Goal: Navigation & Orientation: Find specific page/section

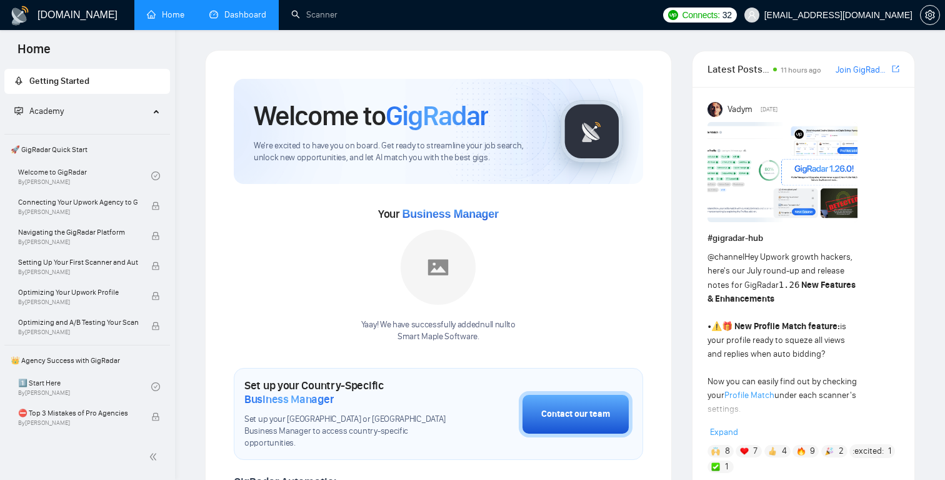
click at [239, 14] on link "Dashboard" at bounding box center [237, 14] width 57 height 11
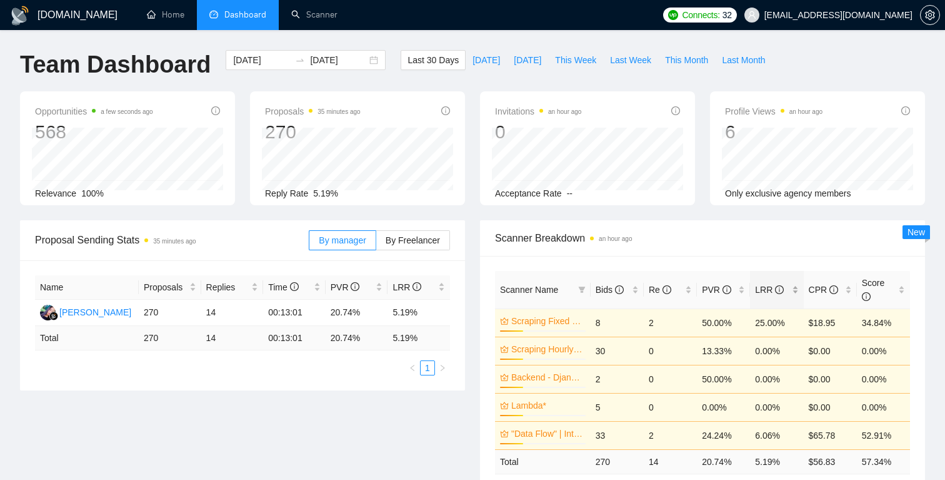
click at [760, 287] on span "LRR" at bounding box center [769, 290] width 29 height 10
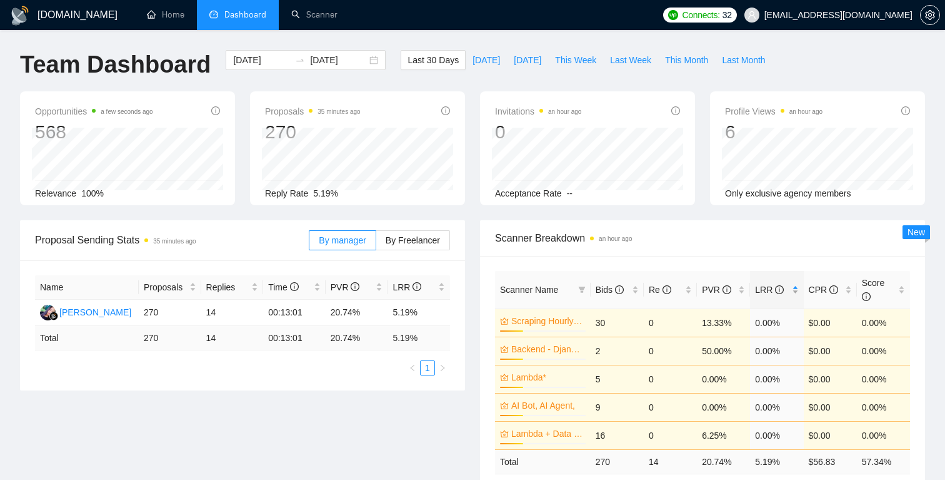
click at [760, 287] on span "LRR" at bounding box center [769, 290] width 29 height 10
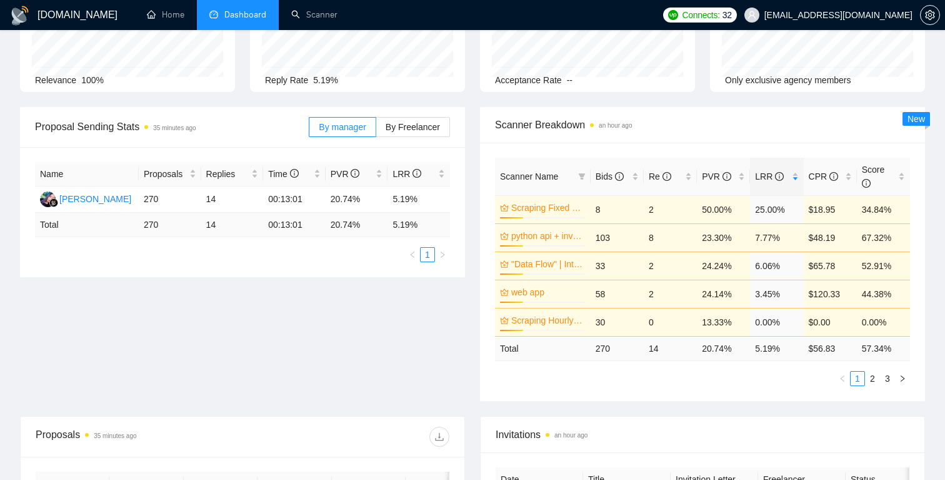
scroll to position [116, 0]
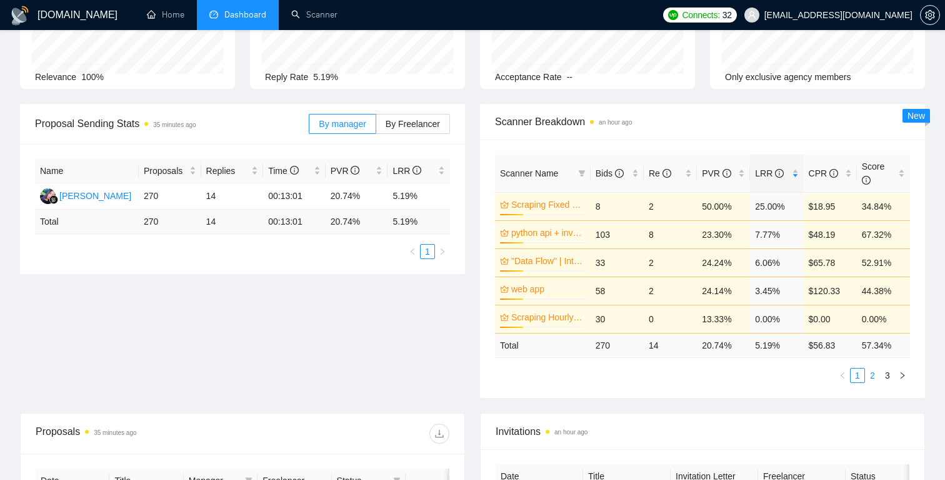
click at [874, 369] on link "2" at bounding box center [873, 375] width 14 height 14
click at [889, 372] on link "3" at bounding box center [888, 375] width 14 height 14
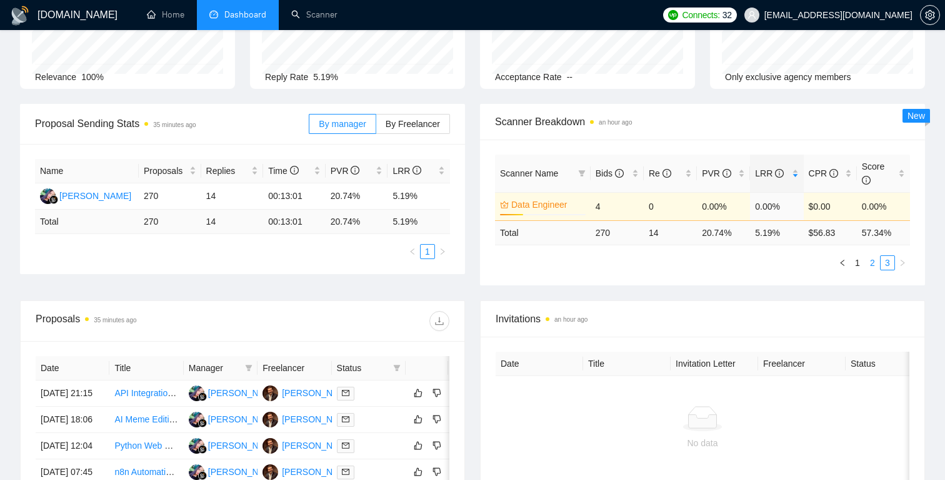
click at [870, 261] on link "2" at bounding box center [873, 263] width 14 height 14
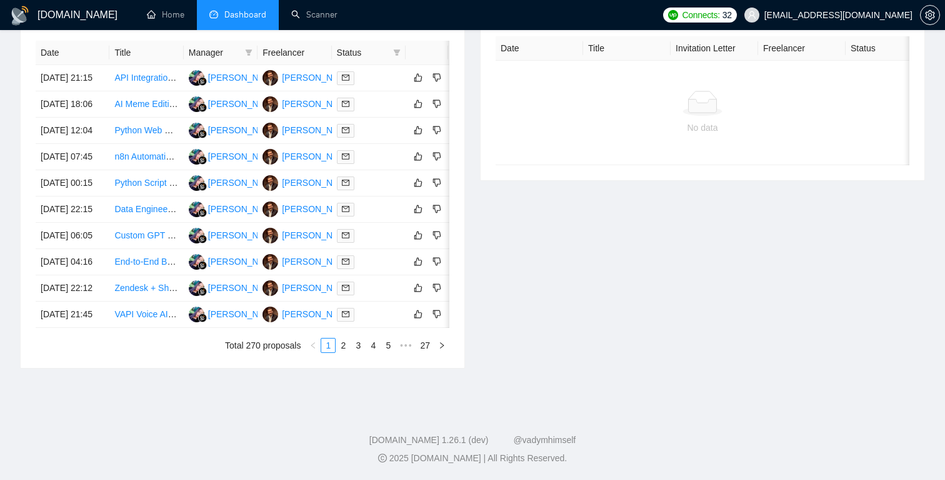
scroll to position [663, 0]
click at [343, 346] on link "2" at bounding box center [343, 345] width 14 height 14
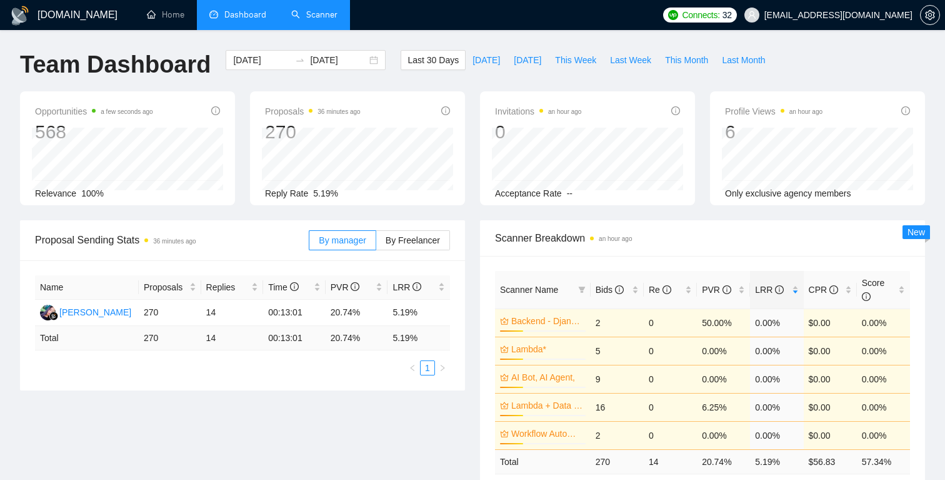
click at [308, 20] on link "Scanner" at bounding box center [314, 14] width 46 height 11
